Goal: Task Accomplishment & Management: Manage account settings

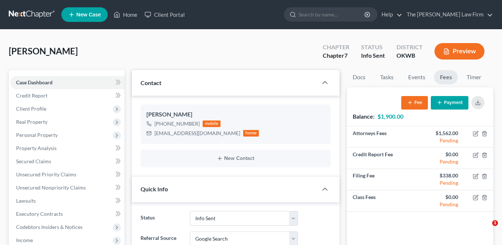
select select "3"
select select "4"
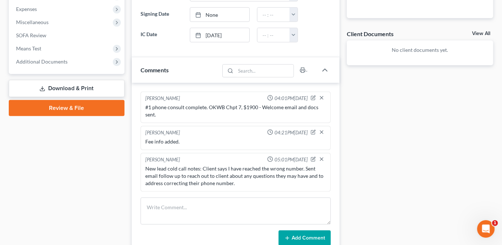
scroll to position [299, 0]
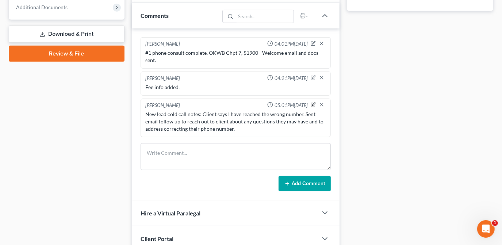
click at [315, 103] on icon "button" at bounding box center [313, 104] width 5 height 5
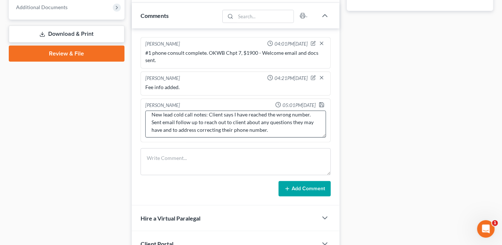
scroll to position [8, 0]
click at [271, 126] on textarea "New lead cold call notes: Client says I have reached the wrong number. Sent ema…" at bounding box center [235, 124] width 181 height 27
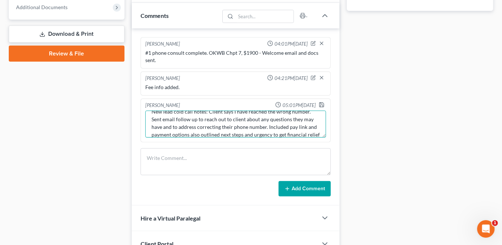
scroll to position [16, 0]
click at [253, 124] on textarea "New lead cold call notes: Client says I have reached the wrong number. Sent ema…" at bounding box center [235, 124] width 181 height 27
type textarea "New lead cold call notes: Client says I have reached the wrong number. Sent ema…"
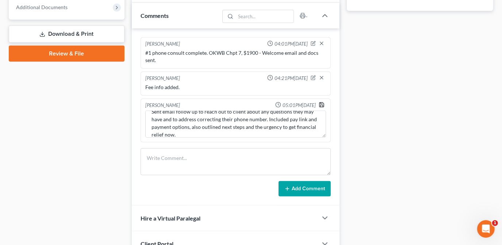
click at [323, 103] on icon "button" at bounding box center [322, 105] width 6 height 6
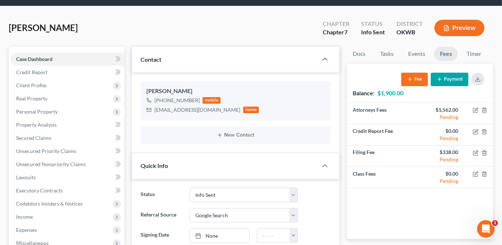
scroll to position [0, 0]
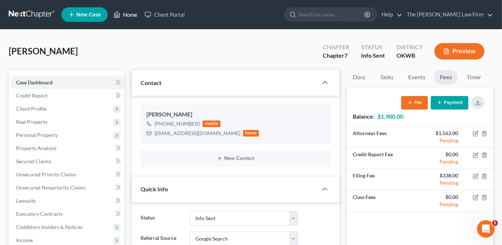
drag, startPoint x: 130, startPoint y: 12, endPoint x: 14, endPoint y: 4, distance: 116.5
click at [130, 12] on link "Home" at bounding box center [125, 14] width 31 height 13
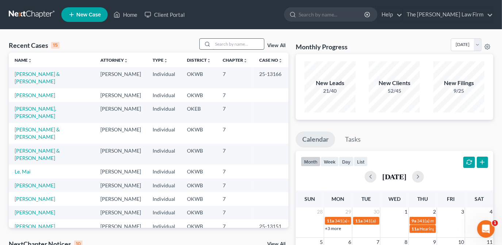
click at [246, 42] on input "search" at bounding box center [238, 44] width 51 height 11
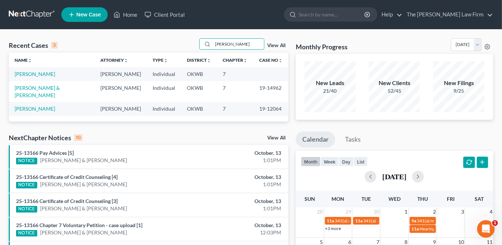
type input "[PERSON_NAME]"
click at [30, 75] on link "[PERSON_NAME]" at bounding box center [35, 74] width 41 height 6
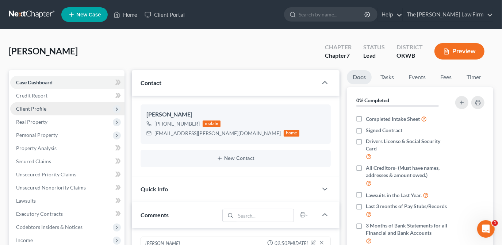
click at [68, 108] on span "Client Profile" at bounding box center [67, 108] width 114 height 13
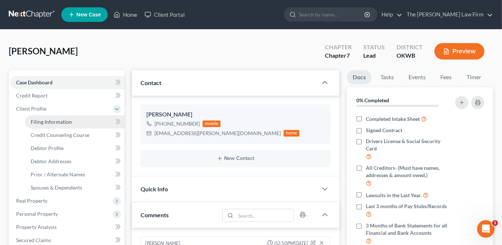
click at [70, 119] on span "Filing Information" at bounding box center [51, 122] width 41 height 6
select select "1"
select select "0"
select select "65"
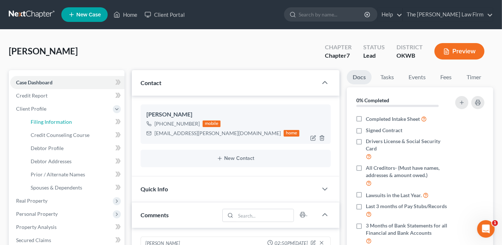
select select "0"
select select "37"
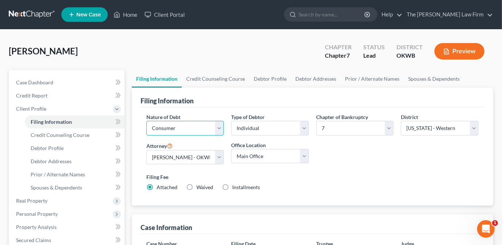
click at [178, 125] on select "Select Business Consumer Other" at bounding box center [185, 128] width 78 height 15
select select "0"
click at [146, 121] on select "Select Business Consumer Other" at bounding box center [185, 128] width 78 height 15
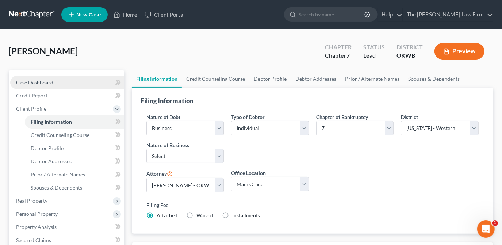
click at [85, 86] on link "Case Dashboard" at bounding box center [67, 82] width 114 height 13
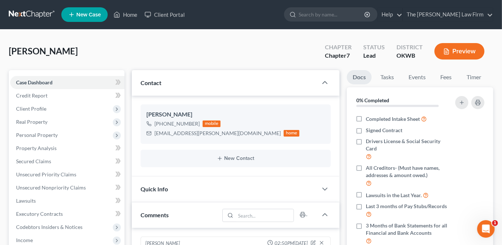
scroll to position [189, 0]
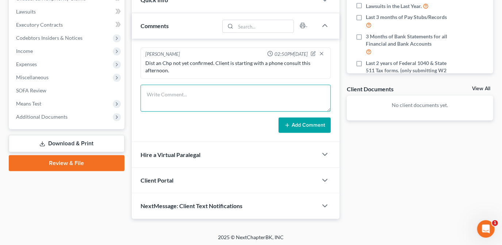
click at [217, 94] on textarea at bounding box center [236, 98] width 190 height 27
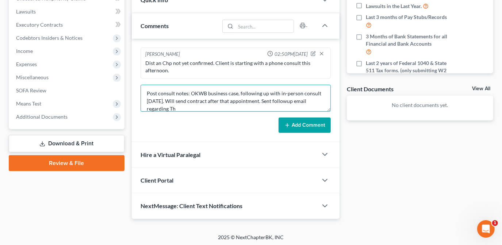
scroll to position [0, 0]
click at [206, 93] on textarea "Post consult notes: OKWB business case, following up with in-person consult [DA…" at bounding box center [236, 98] width 190 height 27
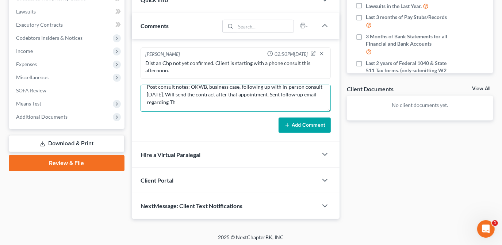
click at [225, 103] on textarea "Post consult notes: OKWB, business case, following up with in-person consult [D…" at bounding box center [236, 98] width 190 height 27
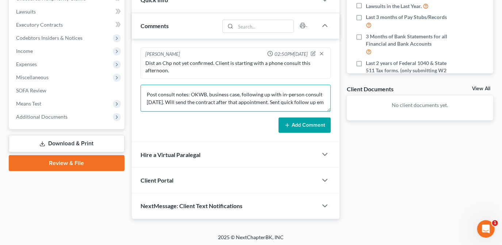
scroll to position [1, 0]
type textarea "Post consult notes: OKWB, business case, following up with in-person consult [D…"
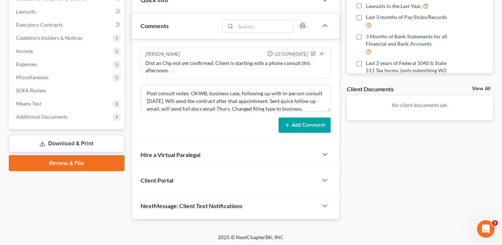
click at [306, 126] on button "Add Comment" at bounding box center [305, 125] width 52 height 15
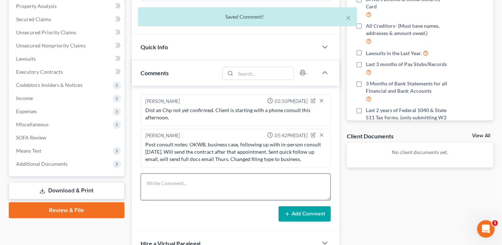
scroll to position [156, 0]
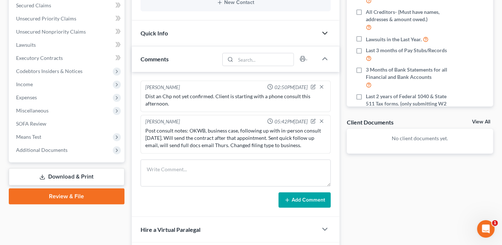
click at [322, 31] on icon "button" at bounding box center [325, 33] width 9 height 9
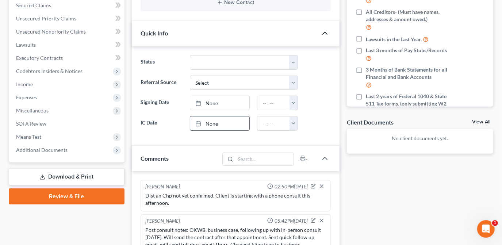
drag, startPoint x: 218, startPoint y: 126, endPoint x: 243, endPoint y: 145, distance: 31.3
click at [218, 126] on link "None" at bounding box center [219, 123] width 59 height 14
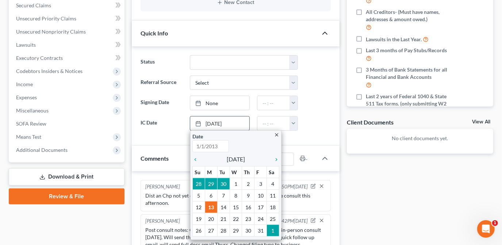
type input "[DATE]"
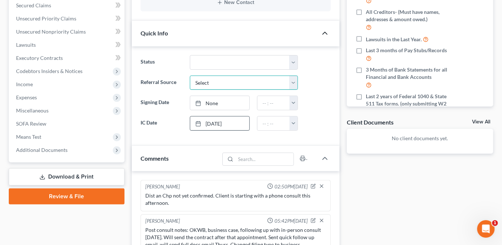
click at [227, 82] on select "Select Word Of Mouth Previous Clients Direct Mail Website Google Search Modern …" at bounding box center [244, 83] width 108 height 15
select select "4"
click at [190, 76] on select "Select Word Of Mouth Previous Clients Direct Mail Website Google Search Modern …" at bounding box center [244, 83] width 108 height 15
click at [367, 178] on div "Docs Tasks Events Fees Timer 0% Completed Nothing here yet! Completed Intake Sh…" at bounding box center [420, 153] width 154 height 479
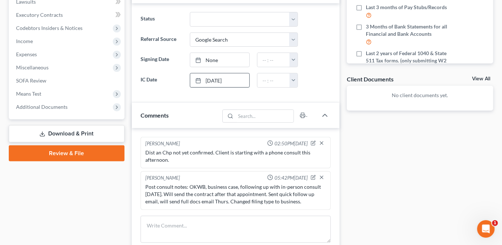
scroll to position [66, 0]
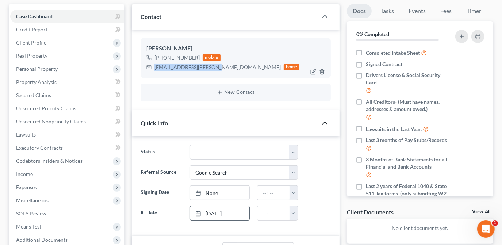
drag, startPoint x: 216, startPoint y: 68, endPoint x: 168, endPoint y: 65, distance: 47.9
click at [152, 69] on div "[EMAIL_ADDRESS][PERSON_NAME][DOMAIN_NAME] home" at bounding box center [222, 66] width 153 height 9
drag, startPoint x: 168, startPoint y: 65, endPoint x: 185, endPoint y: 68, distance: 17.4
copy div "[EMAIL_ADDRESS][PERSON_NAME][DOMAIN_NAME]"
click at [313, 70] on icon "button" at bounding box center [313, 71] width 3 height 3
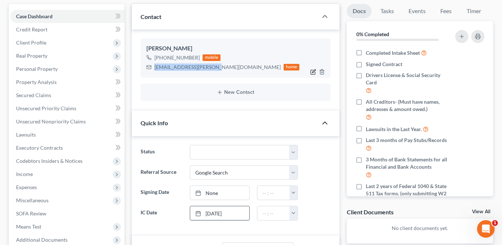
select select "0"
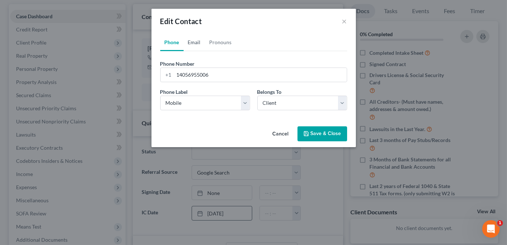
click at [200, 43] on link "Email" at bounding box center [195, 43] width 22 height 18
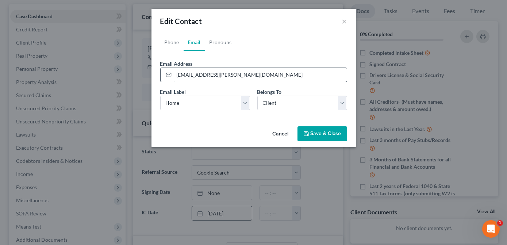
drag, startPoint x: 194, startPoint y: 43, endPoint x: 210, endPoint y: 73, distance: 34.3
click at [194, 43] on link "Email" at bounding box center [195, 43] width 22 height 18
click at [210, 73] on input "[EMAIL_ADDRESS][PERSON_NAME][DOMAIN_NAME]" at bounding box center [260, 75] width 173 height 14
click at [211, 75] on input "[EMAIL_ADDRESS][PERSON_NAME][DOMAIN_NAME]" at bounding box center [260, 75] width 173 height 14
type input "[EMAIL_ADDRESS][PERSON_NAME][DOMAIN_NAME]"
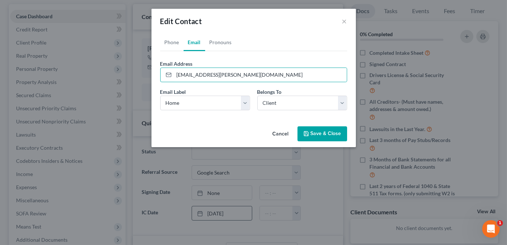
click at [305, 133] on icon "button" at bounding box center [306, 134] width 6 height 6
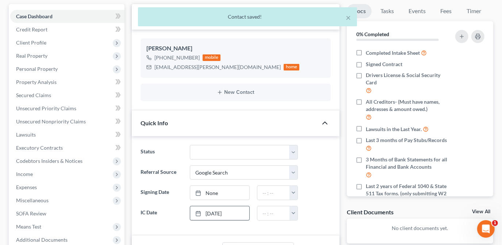
scroll to position [312, 0]
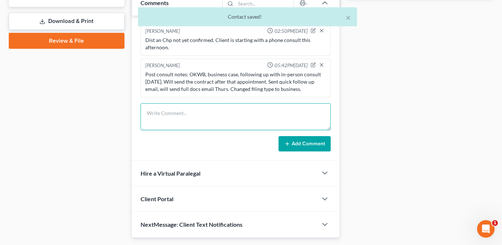
click at [203, 121] on textarea at bounding box center [236, 116] width 190 height 27
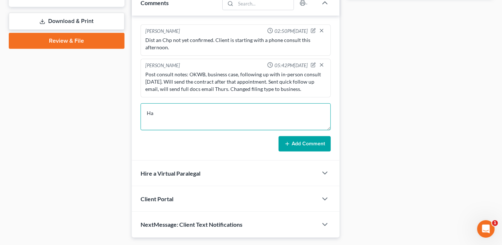
type textarea "H"
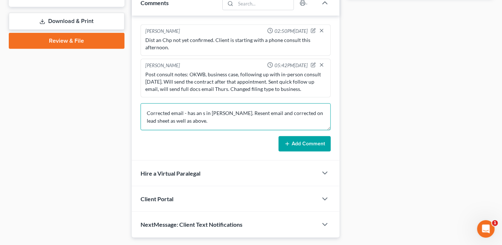
type textarea "Corrected email - has an s in [PERSON_NAME]. Resent email and corrected on lead…"
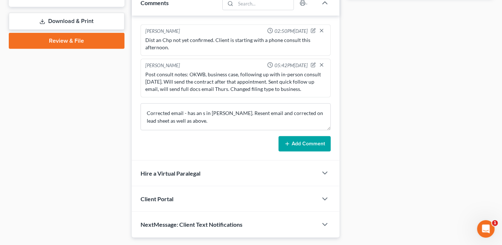
click at [282, 141] on button "Add Comment" at bounding box center [305, 143] width 52 height 15
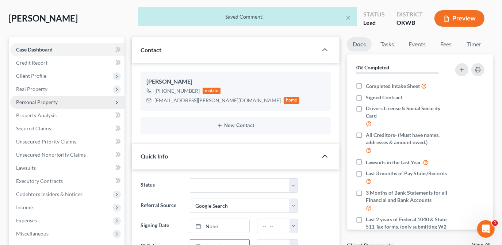
scroll to position [0, 0]
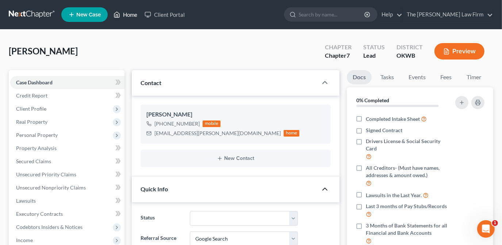
drag, startPoint x: 133, startPoint y: 13, endPoint x: 274, endPoint y: 68, distance: 150.4
click at [133, 13] on link "Home" at bounding box center [125, 14] width 31 height 13
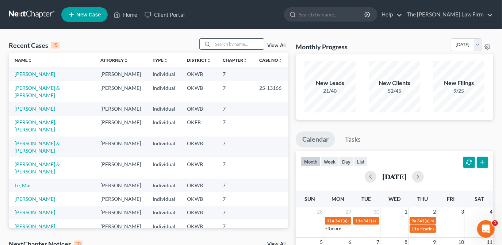
click at [253, 43] on input "search" at bounding box center [238, 44] width 51 height 11
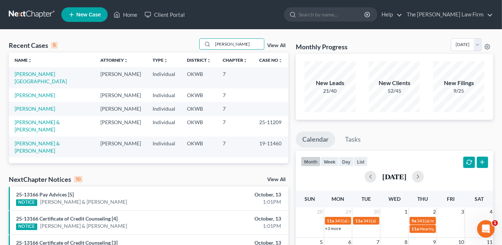
type input "[PERSON_NAME]"
drag, startPoint x: 50, startPoint y: 100, endPoint x: 88, endPoint y: 101, distance: 38.0
click at [50, 106] on link "[PERSON_NAME]" at bounding box center [35, 109] width 41 height 6
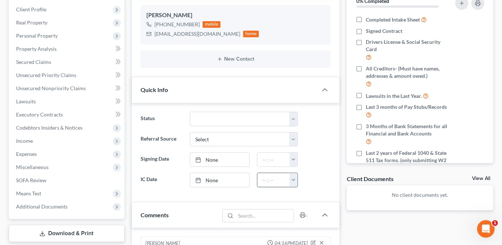
scroll to position [133, 0]
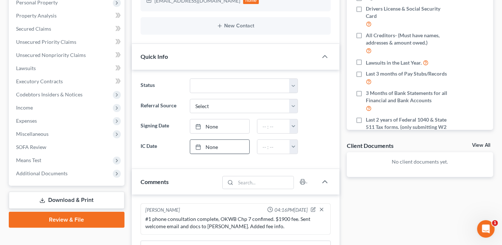
drag, startPoint x: 215, startPoint y: 147, endPoint x: 219, endPoint y: 168, distance: 21.5
click at [215, 147] on link "None" at bounding box center [219, 147] width 59 height 14
type input "[DATE]"
click at [324, 155] on div "Status Discharged Dismissed Filed Info Sent In Progress Lead Lost Lead Ready to…" at bounding box center [236, 119] width 208 height 99
click at [275, 106] on select "Select Word Of Mouth Previous Clients Direct Mail Website Google Search Modern …" at bounding box center [244, 106] width 108 height 15
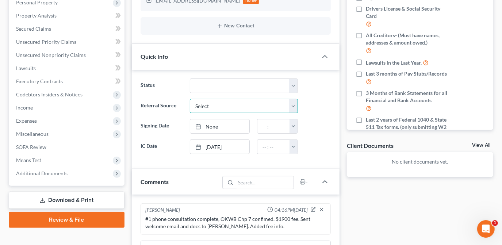
select select "4"
click at [190, 99] on select "Select Word Of Mouth Previous Clients Direct Mail Website Google Search Modern …" at bounding box center [244, 106] width 108 height 15
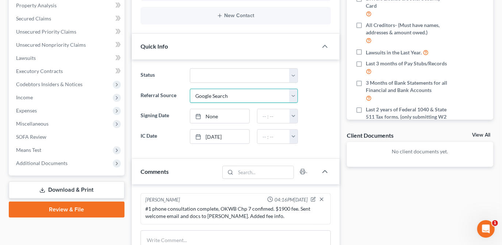
scroll to position [199, 0]
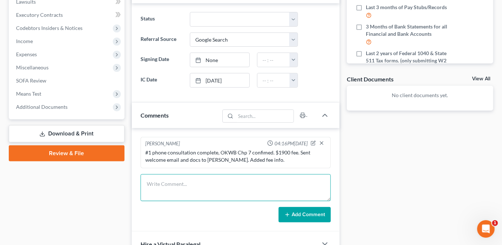
click at [216, 192] on textarea at bounding box center [236, 187] width 190 height 27
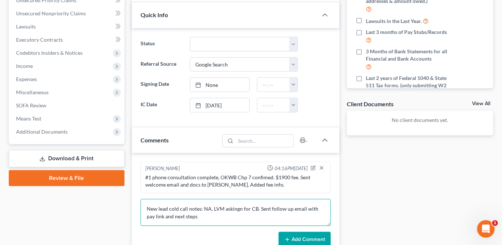
scroll to position [232, 0]
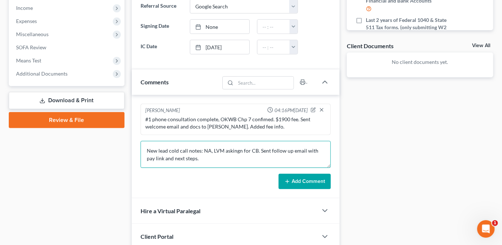
click at [268, 146] on textarea "New lead cold call notes: NA, LVM askingn for CB. Sent follow up email with pay…" at bounding box center [236, 154] width 190 height 27
drag, startPoint x: 297, startPoint y: 148, endPoint x: 297, endPoint y: 153, distance: 4.4
click at [297, 148] on textarea "New lead cold call notes: NA, LVM askingn for CB. Sent detailed follow up email…" at bounding box center [236, 154] width 190 height 27
click at [297, 161] on textarea "New lead cold call notes: NA, LVM askingn for CB. Sent detailed follow-up email…" at bounding box center [236, 154] width 190 height 27
type textarea "New lead cold call notes: NA, LVM askingn for CB. Sent detailed follow-up email…"
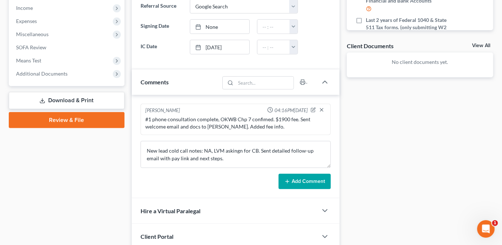
drag, startPoint x: 299, startPoint y: 180, endPoint x: 317, endPoint y: 180, distance: 17.9
click at [299, 180] on button "Add Comment" at bounding box center [305, 181] width 52 height 15
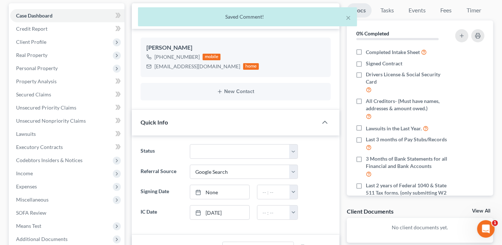
scroll to position [66, 0]
drag, startPoint x: 227, startPoint y: 68, endPoint x: 154, endPoint y: 70, distance: 73.1
click at [154, 70] on div "[EMAIL_ADDRESS][DOMAIN_NAME] home" at bounding box center [202, 66] width 113 height 9
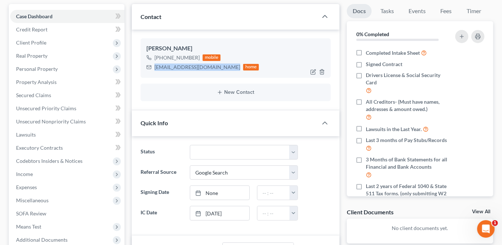
copy div "[EMAIL_ADDRESS][DOMAIN_NAME]"
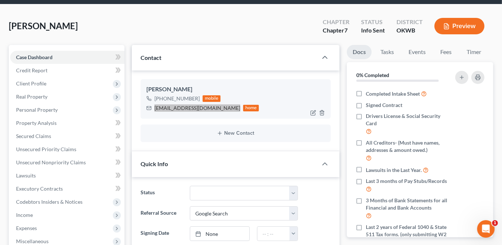
scroll to position [0, 0]
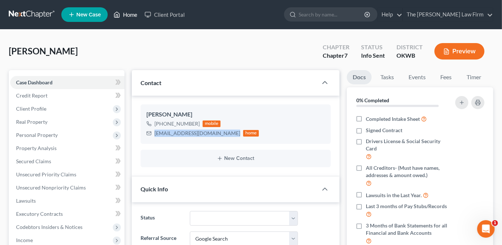
drag, startPoint x: 129, startPoint y: 14, endPoint x: 228, endPoint y: 67, distance: 112.2
click at [129, 14] on link "Home" at bounding box center [125, 14] width 31 height 13
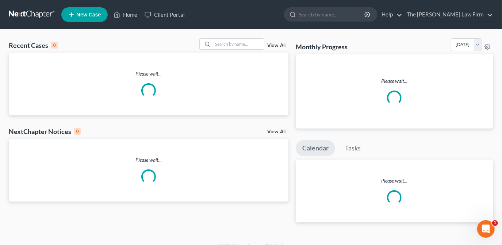
click at [257, 41] on input "search" at bounding box center [238, 44] width 51 height 11
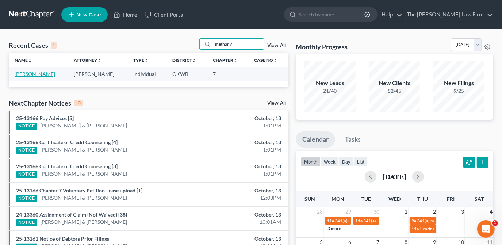
type input "methany"
click at [35, 76] on link "[PERSON_NAME]" at bounding box center [35, 74] width 41 height 6
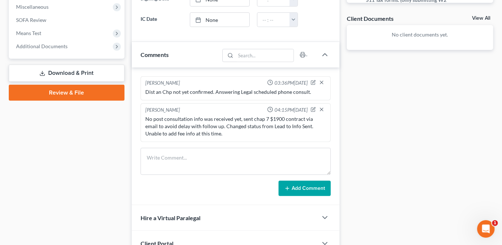
scroll to position [265, 0]
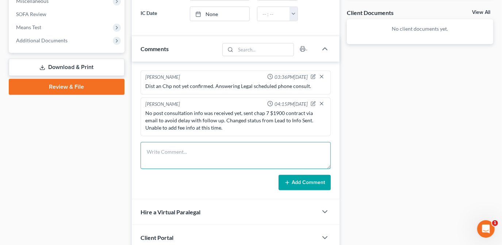
click at [300, 150] on textarea at bounding box center [236, 155] width 190 height 27
type textarea "f"
drag, startPoint x: 180, startPoint y: 148, endPoint x: 207, endPoint y: 153, distance: 27.8
click at [180, 149] on textarea "New lead follow up call notes:" at bounding box center [236, 155] width 190 height 27
click at [231, 148] on textarea "New lead follow-up call notes:" at bounding box center [236, 155] width 190 height 27
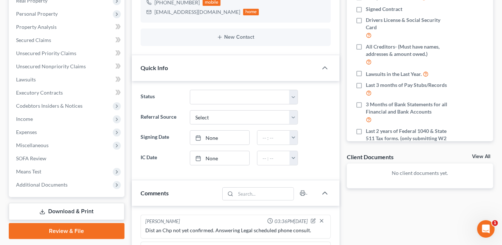
scroll to position [66, 0]
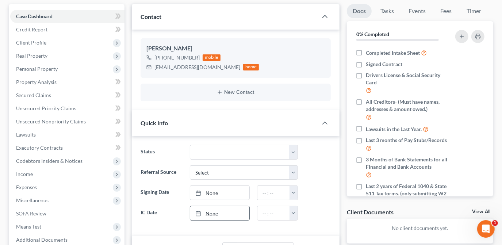
type textarea "New lead follow-up call notes: NA, LVM"
click at [231, 212] on link "[DATE]" at bounding box center [219, 213] width 59 height 14
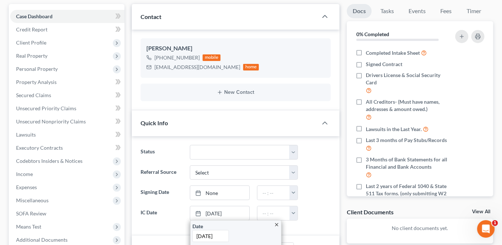
click at [317, 202] on ng-include "Status Discharged Dismissed Filed Info Sent In Progress Lead Lost Lead Ready to…" at bounding box center [236, 183] width 190 height 76
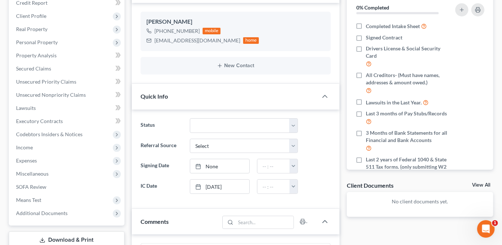
scroll to position [99, 0]
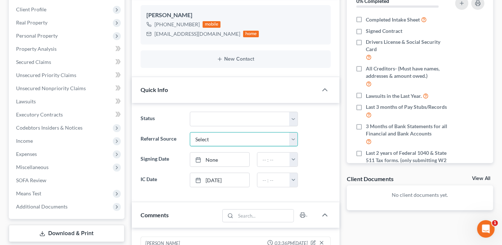
click at [288, 144] on select "Select Word Of Mouth Previous Clients Direct Mail Website Google Search Modern …" at bounding box center [244, 139] width 108 height 15
select select "6"
click at [190, 132] on select "Select Word Of Mouth Previous Clients Direct Mail Website Google Search Modern …" at bounding box center [244, 139] width 108 height 15
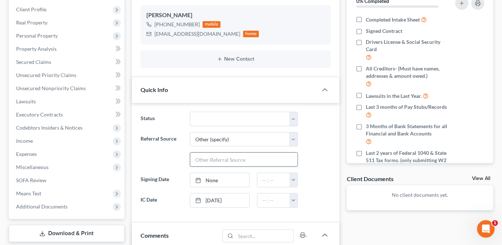
click at [267, 160] on input "text" at bounding box center [243, 160] width 107 height 14
type input "A"
drag, startPoint x: 296, startPoint y: 143, endPoint x: 306, endPoint y: 150, distance: 12.8
click at [296, 143] on select "Select Word Of Mouth Previous Clients Direct Mail Website Google Search Modern …" at bounding box center [244, 139] width 108 height 15
drag, startPoint x: 306, startPoint y: 150, endPoint x: 280, endPoint y: 146, distance: 26.4
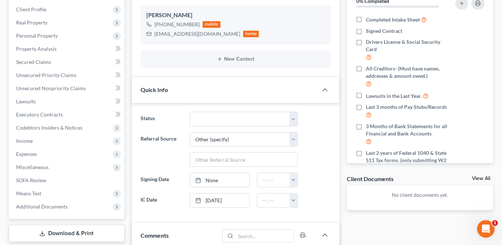
click at [306, 150] on div "Referral Source Select Word Of Mouth Previous Clients Direct Mail Website Googl…" at bounding box center [236, 149] width 198 height 35
drag, startPoint x: 285, startPoint y: 137, endPoint x: 271, endPoint y: 146, distance: 16.9
click at [285, 137] on select "Select Word Of Mouth Previous Clients Direct Mail Website Google Search Modern …" at bounding box center [244, 139] width 108 height 15
select select
click at [190, 132] on select "Select Word Of Mouth Previous Clients Direct Mail Website Google Search Modern …" at bounding box center [244, 139] width 108 height 15
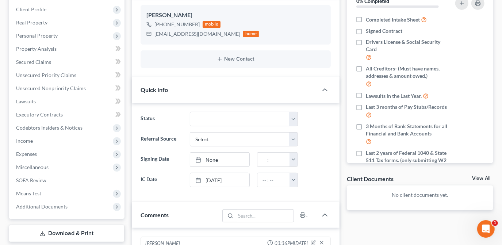
click at [309, 138] on div "Referral Source Select Word Of Mouth Previous Clients Direct Mail Website Googl…" at bounding box center [236, 139] width 198 height 15
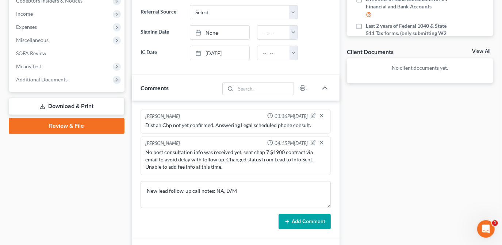
scroll to position [232, 0]
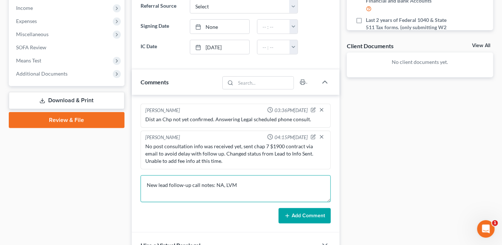
click at [263, 189] on textarea "New lead follow-up call notes: NA, LVM" at bounding box center [236, 188] width 190 height 27
type textarea "New lead follow-up call notes: NA, LVM offering to answer any questions or conc…"
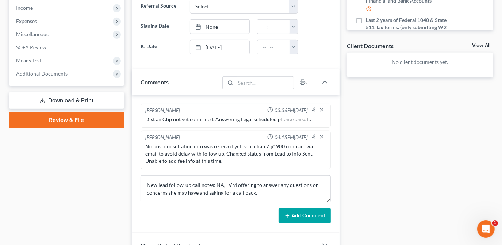
click at [301, 212] on button "Add Comment" at bounding box center [305, 215] width 52 height 15
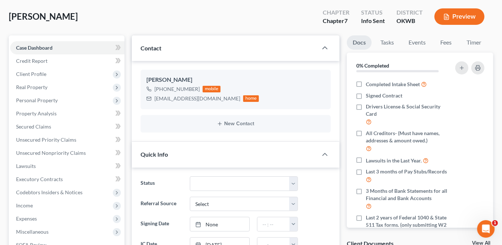
scroll to position [0, 0]
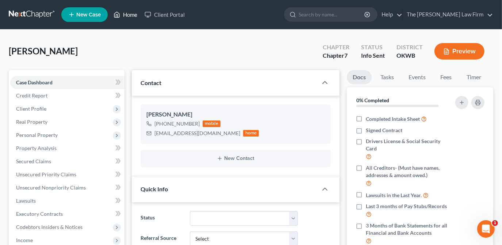
drag, startPoint x: 133, startPoint y: 14, endPoint x: 304, endPoint y: 37, distance: 172.6
click at [133, 14] on link "Home" at bounding box center [125, 14] width 31 height 13
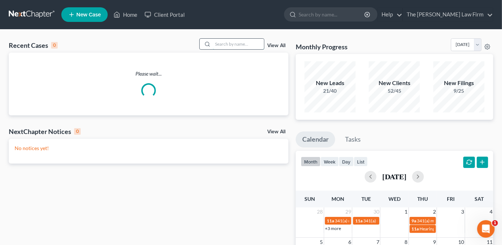
click at [256, 42] on input "search" at bounding box center [238, 44] width 51 height 11
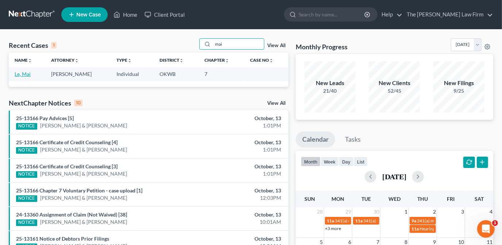
type input "mai"
click at [22, 74] on link "Le, Mai" at bounding box center [23, 74] width 16 height 6
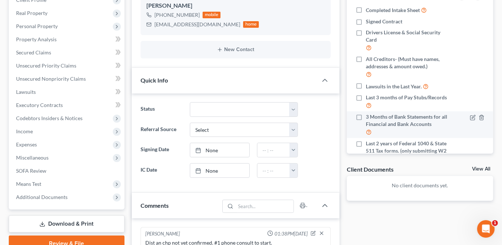
scroll to position [99, 0]
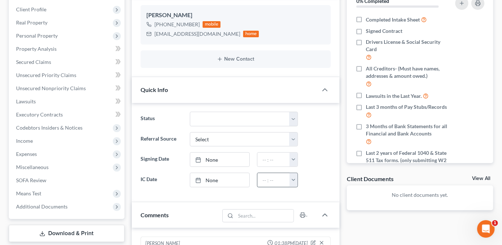
click at [227, 179] on link "None" at bounding box center [219, 180] width 59 height 14
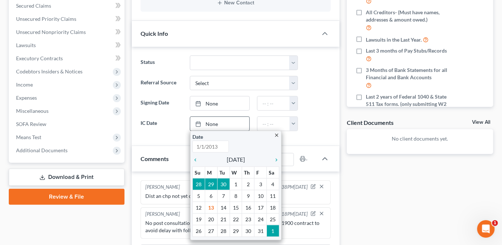
scroll to position [166, 0]
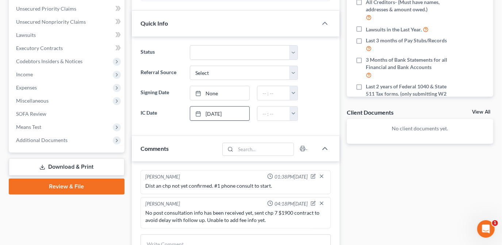
click at [390, 196] on div "Docs Tasks Events Fees Timer 0% Completed Nothing here yet! Completed Intake Sh…" at bounding box center [420, 136] width 154 height 465
click at [260, 74] on select "Select Word Of Mouth Previous Clients Direct Mail Website Google Search Modern …" at bounding box center [244, 73] width 108 height 15
select select "4"
click at [190, 66] on select "Select Word Of Mouth Previous Clients Direct Mail Website Google Search Modern …" at bounding box center [244, 73] width 108 height 15
click at [340, 113] on div "Updates & News × Contact [PERSON_NAME] [PHONE_NUMBER] mobile [EMAIL_ADDRESS][DO…" at bounding box center [235, 136] width 215 height 465
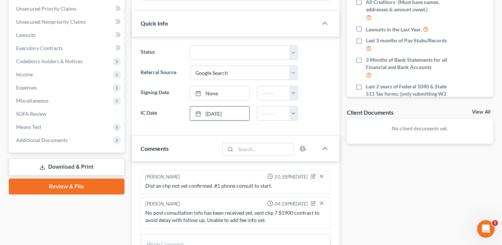
click at [382, 185] on div "Docs Tasks Events Fees Timer 0% Completed Nothing here yet! Completed Intake Sh…" at bounding box center [420, 136] width 154 height 465
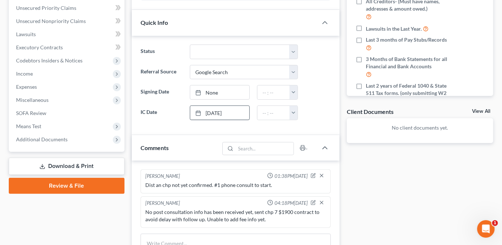
scroll to position [249, 0]
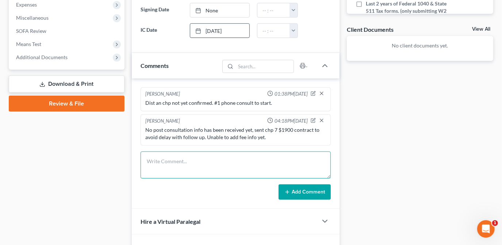
click at [227, 152] on textarea at bounding box center [236, 165] width 190 height 27
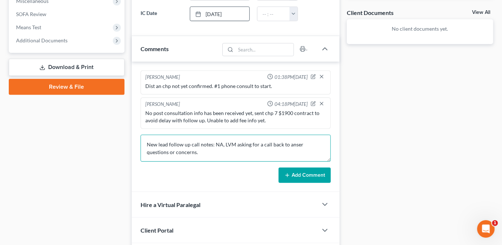
click at [291, 148] on textarea "New lead follow up call notes: NA, LVM asking for a call back to anser question…" at bounding box center [236, 148] width 190 height 27
click at [257, 150] on textarea "New lead follow up call notes: NA, LVM asking for a call back to answer questio…" at bounding box center [236, 148] width 190 height 27
drag, startPoint x: 167, startPoint y: 143, endPoint x: 136, endPoint y: 142, distance: 31.1
click at [135, 142] on div "[PERSON_NAME] 01:38PM[DATE] Dist an chp not yet confirmed. #1 phone consult to …" at bounding box center [236, 127] width 208 height 130
click at [173, 144] on textarea "Lead follows up call notes: NA, LVM asking for a call back to answer questions …" at bounding box center [236, 148] width 190 height 27
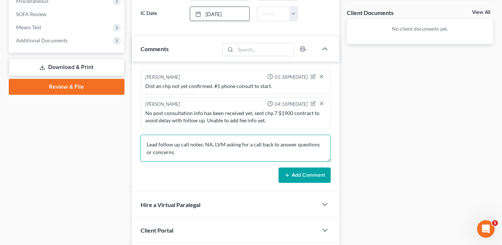
type textarea "Lead follow up call notes: NA, LVM asking for a call back to answer questions o…"
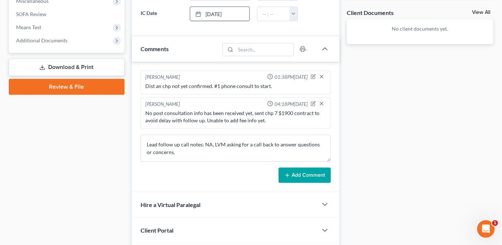
click at [295, 174] on button "Add Comment" at bounding box center [305, 175] width 52 height 15
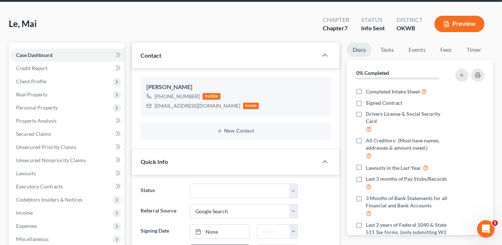
scroll to position [0, 0]
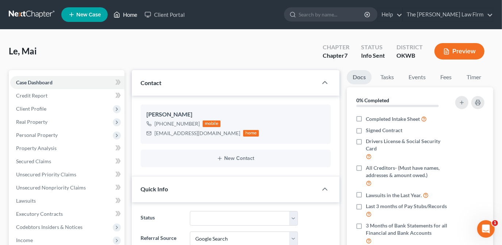
click at [132, 14] on link "Home" at bounding box center [125, 14] width 31 height 13
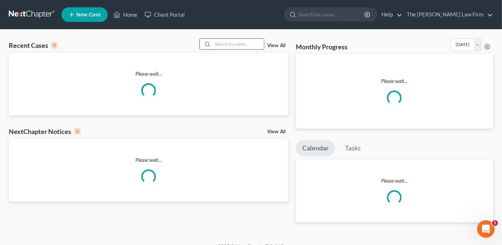
drag, startPoint x: 245, startPoint y: 46, endPoint x: 242, endPoint y: 46, distance: 3.7
click at [245, 46] on input "search" at bounding box center [238, 44] width 51 height 11
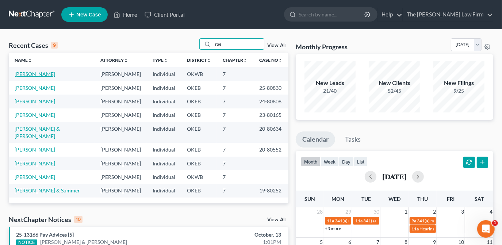
type input "rae"
click at [44, 73] on link "[PERSON_NAME]" at bounding box center [35, 74] width 41 height 6
select select "4"
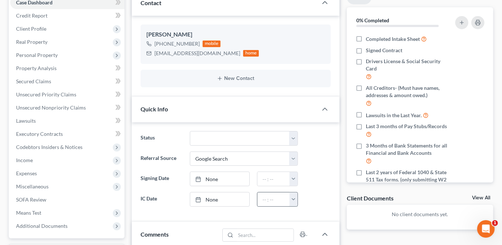
scroll to position [66, 0]
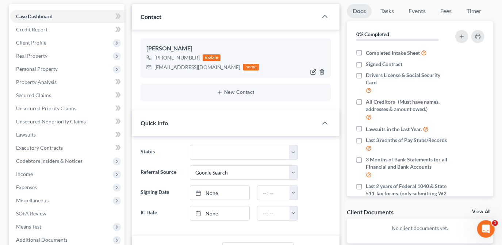
click at [313, 72] on icon "button" at bounding box center [313, 72] width 6 height 6
select select "0"
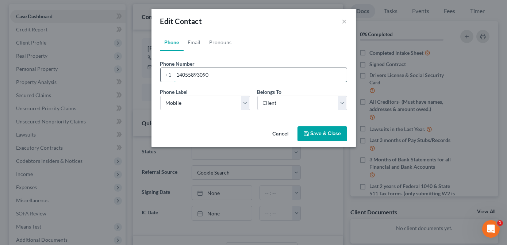
click at [197, 73] on input "14055893090" at bounding box center [260, 75] width 173 height 14
drag, startPoint x: 211, startPoint y: 75, endPoint x: 185, endPoint y: 74, distance: 25.6
click at [164, 76] on div "[PHONE_NUMBER]" at bounding box center [253, 75] width 187 height 15
type input "14055843090"
click at [264, 126] on div "Cancel Save & Close" at bounding box center [254, 135] width 205 height 24
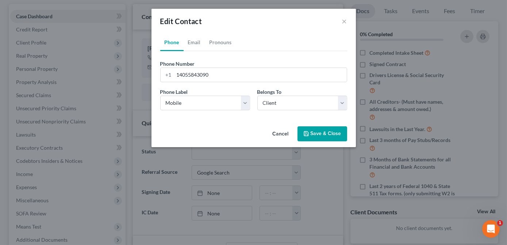
click at [305, 135] on icon "button" at bounding box center [306, 133] width 4 height 4
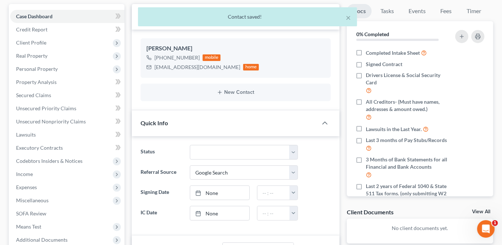
click at [211, 212] on link "None" at bounding box center [219, 213] width 59 height 14
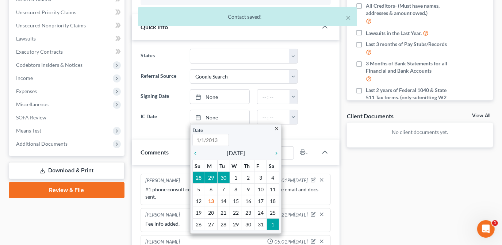
scroll to position [166, 0]
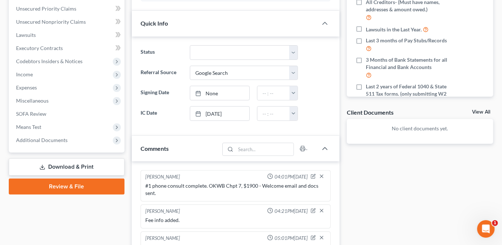
click at [327, 116] on div at bounding box center [318, 113] width 33 height 15
click at [368, 183] on div "Docs Tasks Events Fees Timer 0% Completed Nothing here yet! Completed Intake Sh…" at bounding box center [420, 160] width 154 height 513
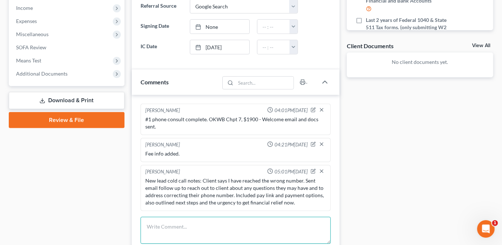
click at [170, 225] on textarea at bounding box center [236, 230] width 190 height 27
click at [222, 224] on textarea "Spoke with [PERSON_NAME], scheduled" at bounding box center [236, 230] width 190 height 27
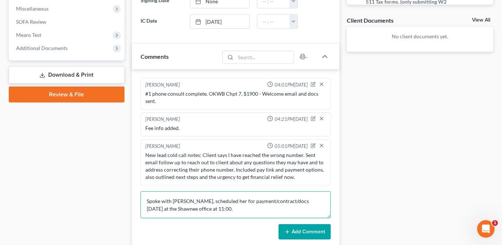
scroll to position [299, 0]
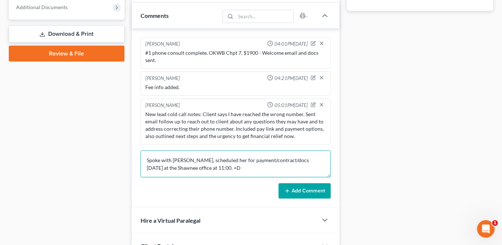
type textarea "Spoke with [PERSON_NAME], scheduled her for payment/contract/docs [DATE] at the…"
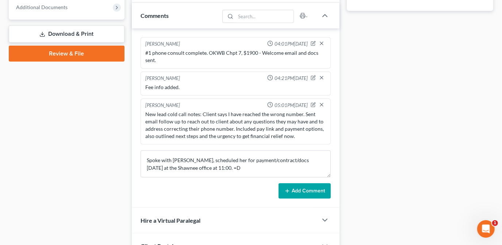
click at [304, 189] on button "Add Comment" at bounding box center [305, 190] width 52 height 15
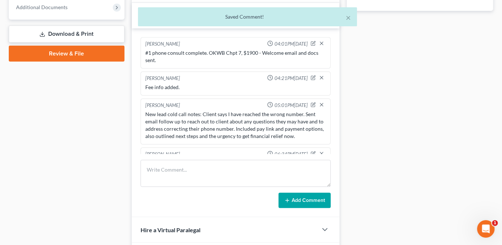
scroll to position [24, 0]
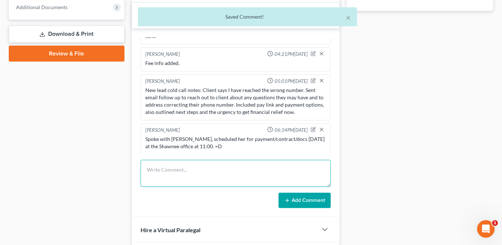
click at [268, 171] on textarea at bounding box center [236, 173] width 190 height 27
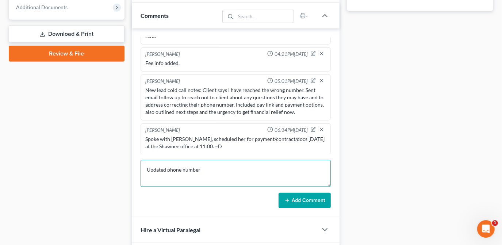
type textarea "Updated phone number"
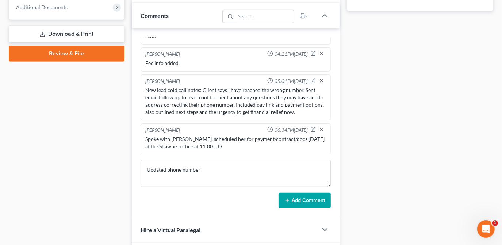
click at [311, 195] on button "Add Comment" at bounding box center [305, 200] width 52 height 15
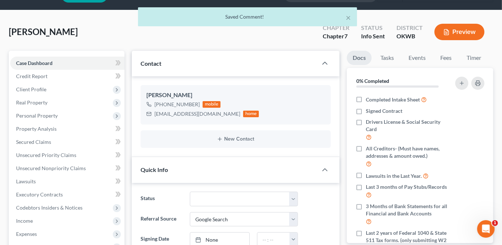
scroll to position [0, 0]
